Goal: Complete application form

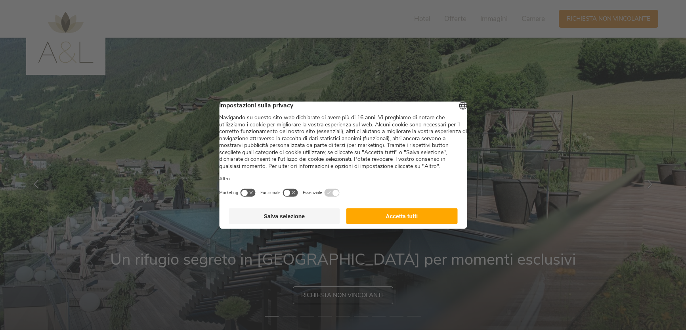
click at [419, 224] on button "Accetta tutti" at bounding box center [401, 216] width 111 height 16
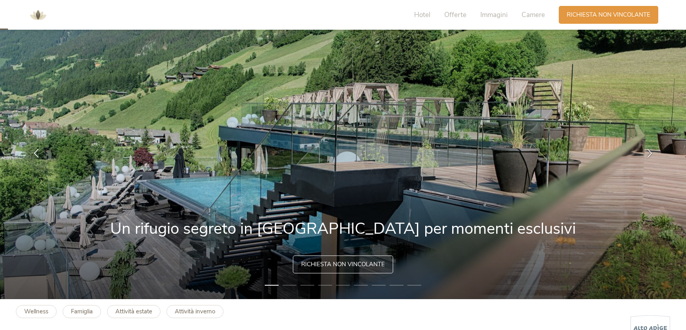
scroll to position [31, 0]
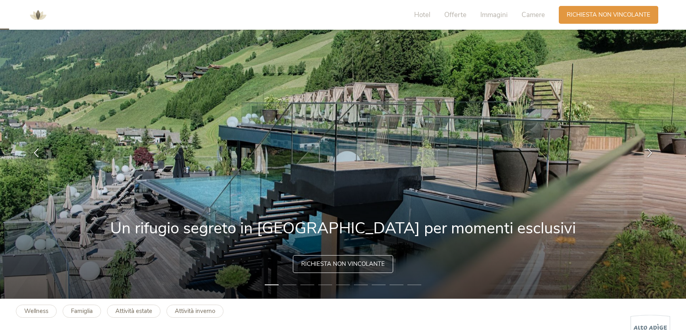
click at [286, 286] on li "2" at bounding box center [289, 285] width 14 height 8
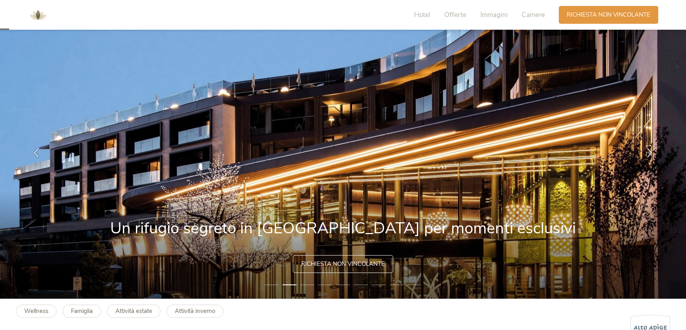
click at [310, 285] on li "3" at bounding box center [307, 285] width 14 height 8
click at [308, 285] on li "3" at bounding box center [307, 285] width 14 height 8
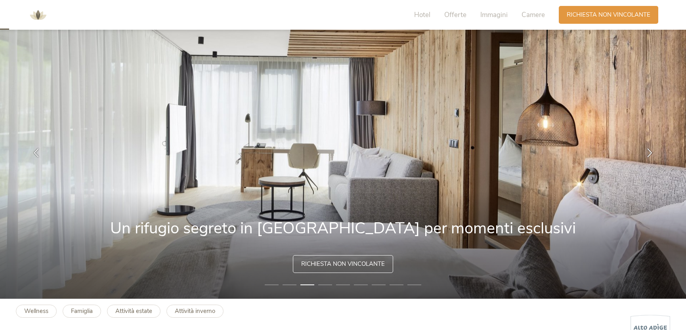
click at [322, 285] on li "4" at bounding box center [325, 285] width 14 height 8
click at [328, 285] on li "4" at bounding box center [325, 285] width 14 height 8
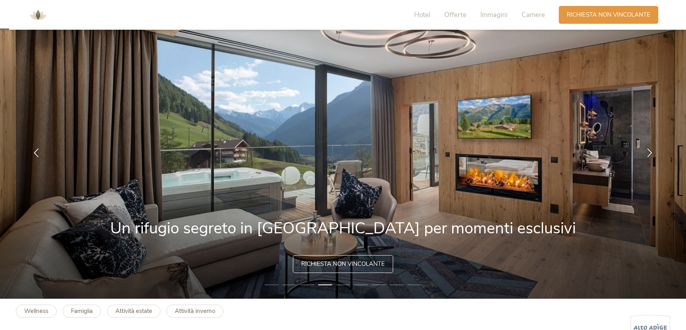
click at [340, 285] on li "5" at bounding box center [343, 285] width 14 height 8
click at [328, 262] on span "Richiesta non vincolante" at bounding box center [343, 263] width 84 height 8
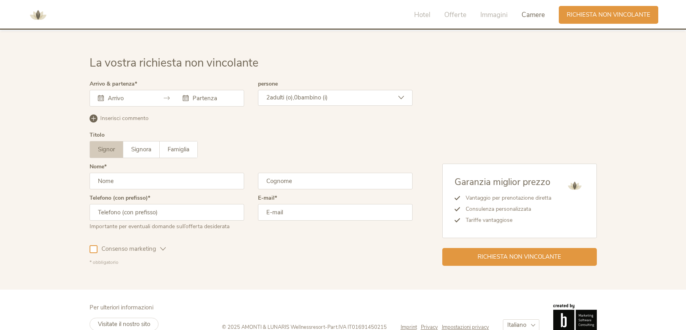
scroll to position [2386, 0]
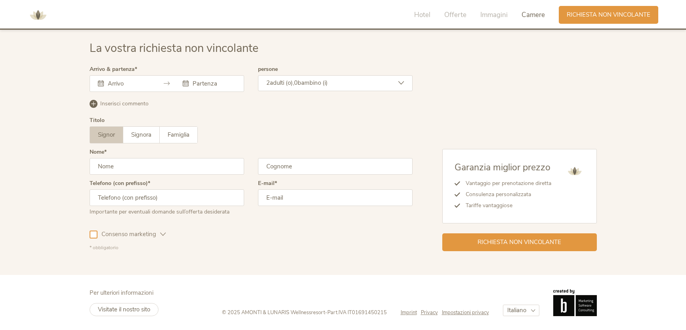
click at [151, 84] on div at bounding box center [167, 83] width 154 height 17
click at [133, 82] on input "text" at bounding box center [128, 84] width 45 height 8
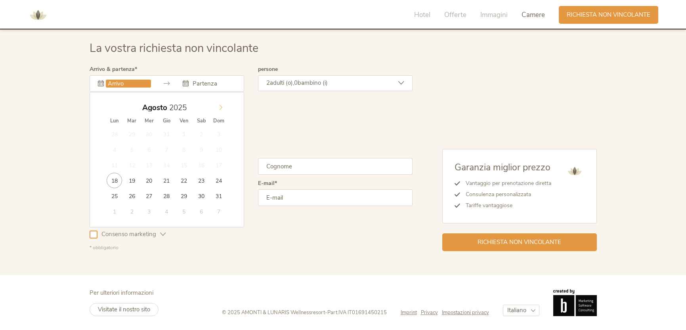
click at [220, 105] on icon at bounding box center [221, 108] width 6 height 6
type input "[DATE]"
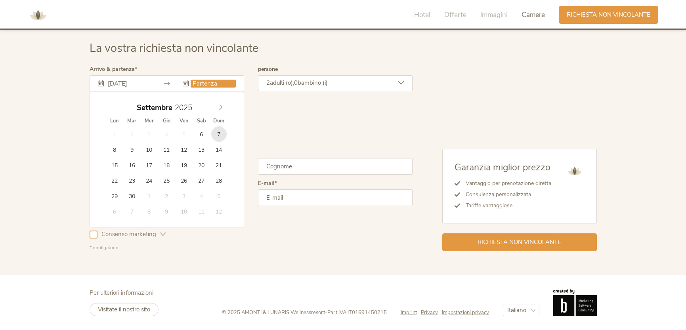
type input "[DATE]"
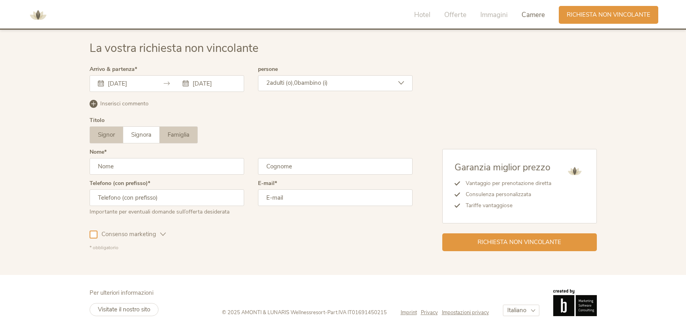
click at [182, 132] on span "Famiglia" at bounding box center [179, 135] width 22 height 8
click at [147, 163] on input "text" at bounding box center [167, 166] width 154 height 17
type input ","
type input "[PERSON_NAME]"
type input "galler"
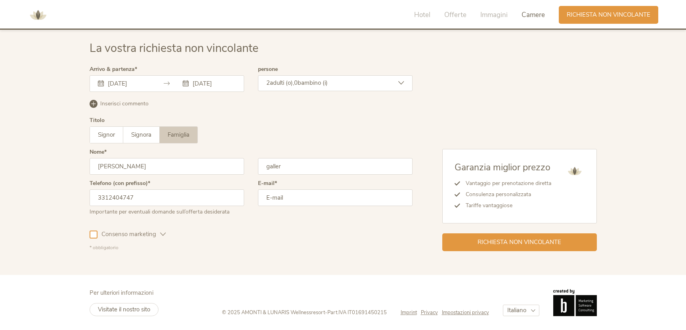
type input "3312404747"
type input "gallermanuel89"
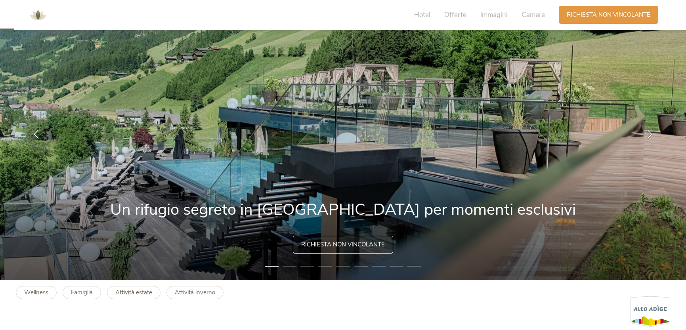
click at [338, 249] on div "Richiesta non vincolante" at bounding box center [343, 245] width 100 height 18
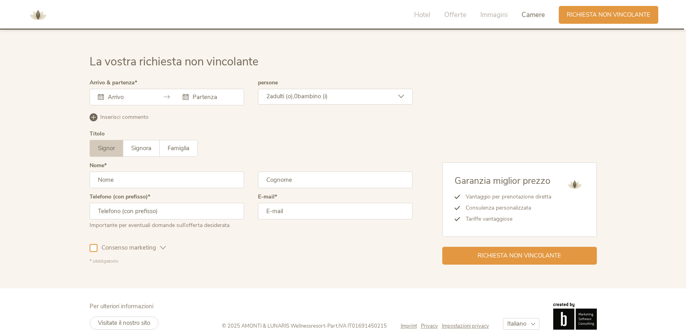
scroll to position [2386, 0]
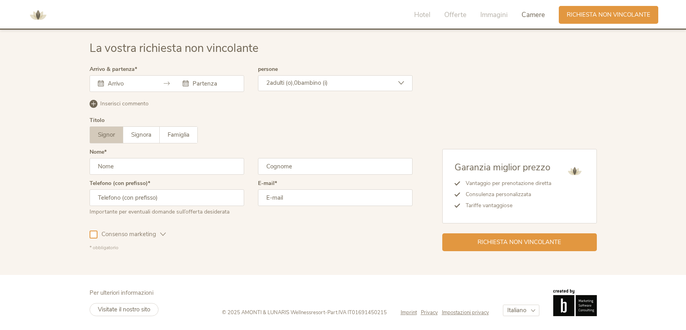
click at [145, 83] on input "text" at bounding box center [128, 84] width 45 height 8
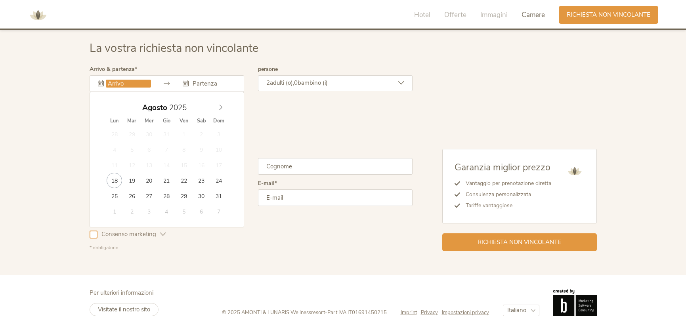
click at [226, 99] on div "Agosto 2025 Lun Mar Mer Gio Ven Sab Dom 28 29 30 31 1 2 3 4 5 6 7 8 9 10 11 12 …" at bounding box center [167, 159] width 154 height 135
click at [223, 109] on icon at bounding box center [221, 108] width 6 height 6
type input "[DATE]"
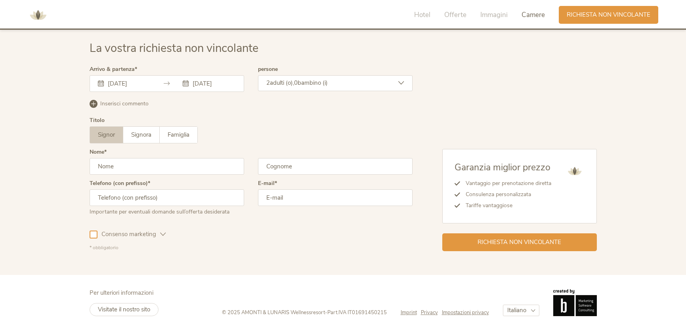
click at [156, 166] on input "text" at bounding box center [167, 166] width 154 height 17
type input "[PERSON_NAME]"
type input "galler"
click at [154, 202] on input "text" at bounding box center [167, 197] width 154 height 17
type input "3312404747"
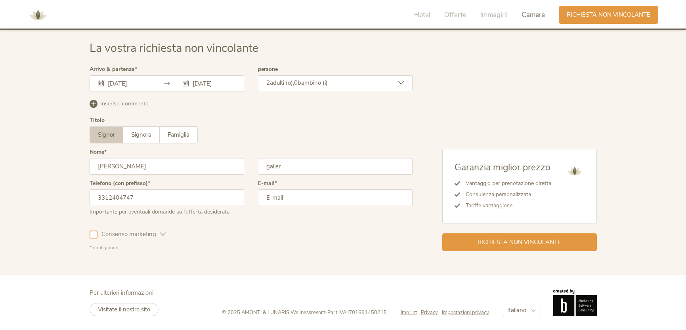
click at [358, 197] on input "email" at bounding box center [335, 197] width 154 height 17
type input "gallermanuel89@hotmail.it"
click at [530, 245] on span "Richiesta non vincolante" at bounding box center [519, 241] width 84 height 8
